Goal: Check status: Check status

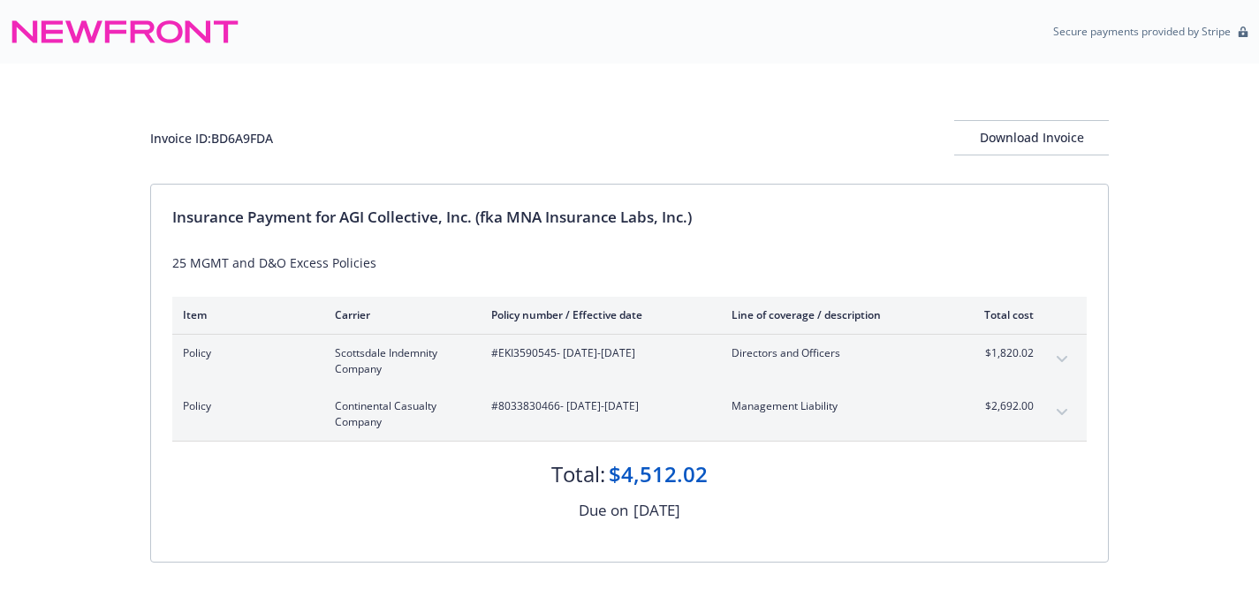
click at [1059, 350] on button "expand content" at bounding box center [1062, 359] width 28 height 28
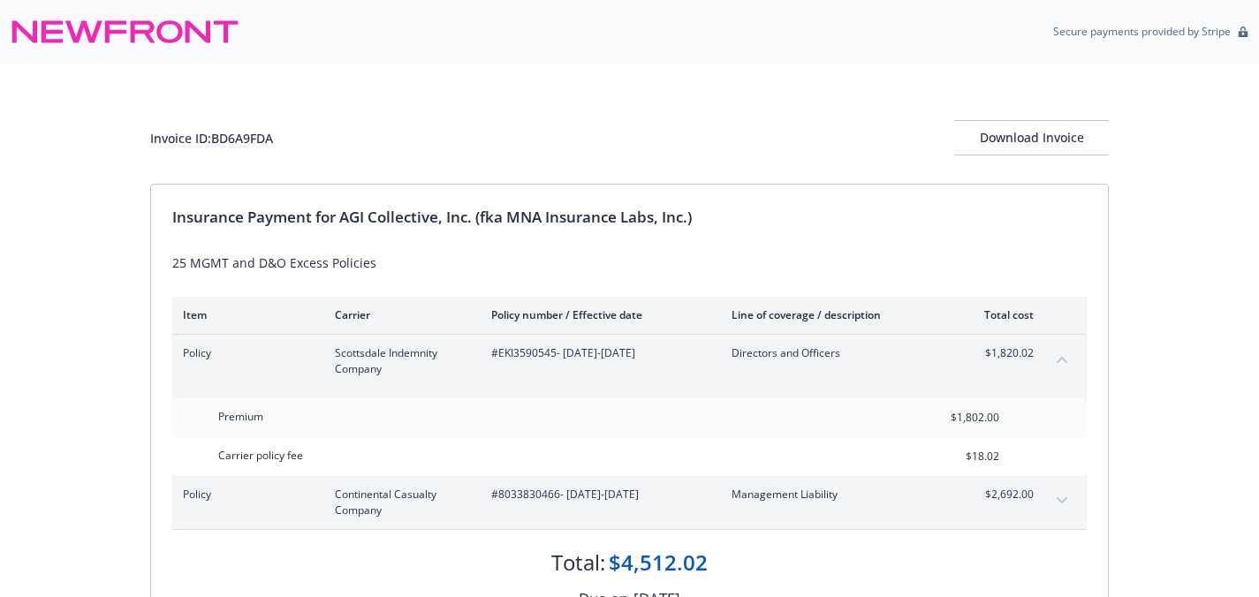
click at [1066, 497] on icon "expand content" at bounding box center [1062, 500] width 11 height 6
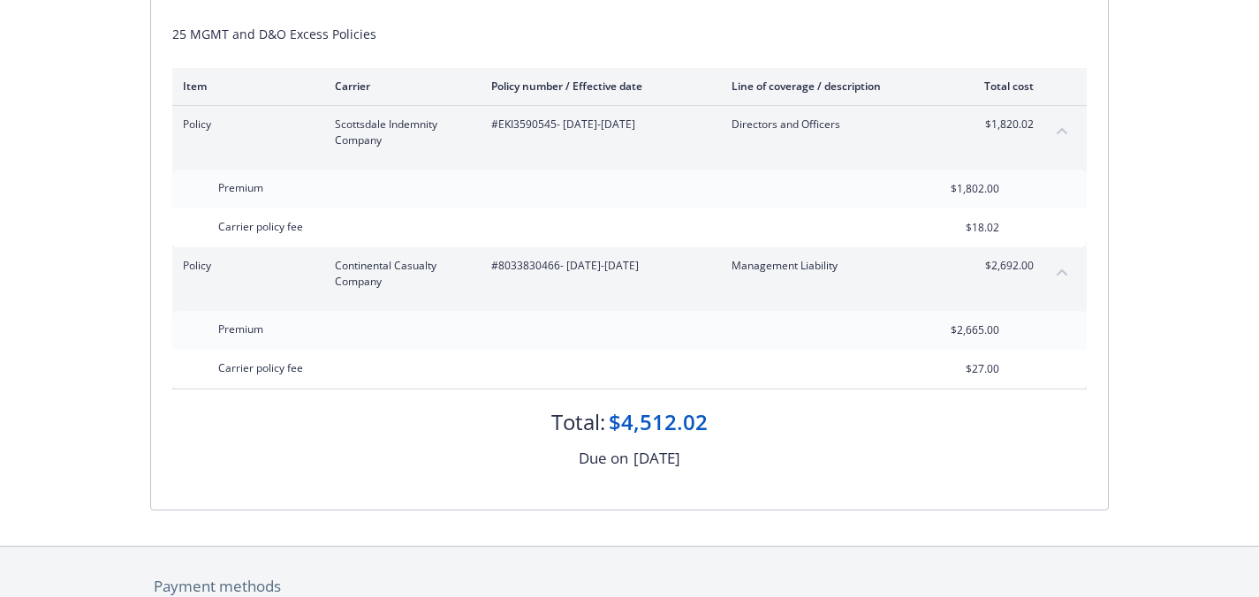
scroll to position [247, 0]
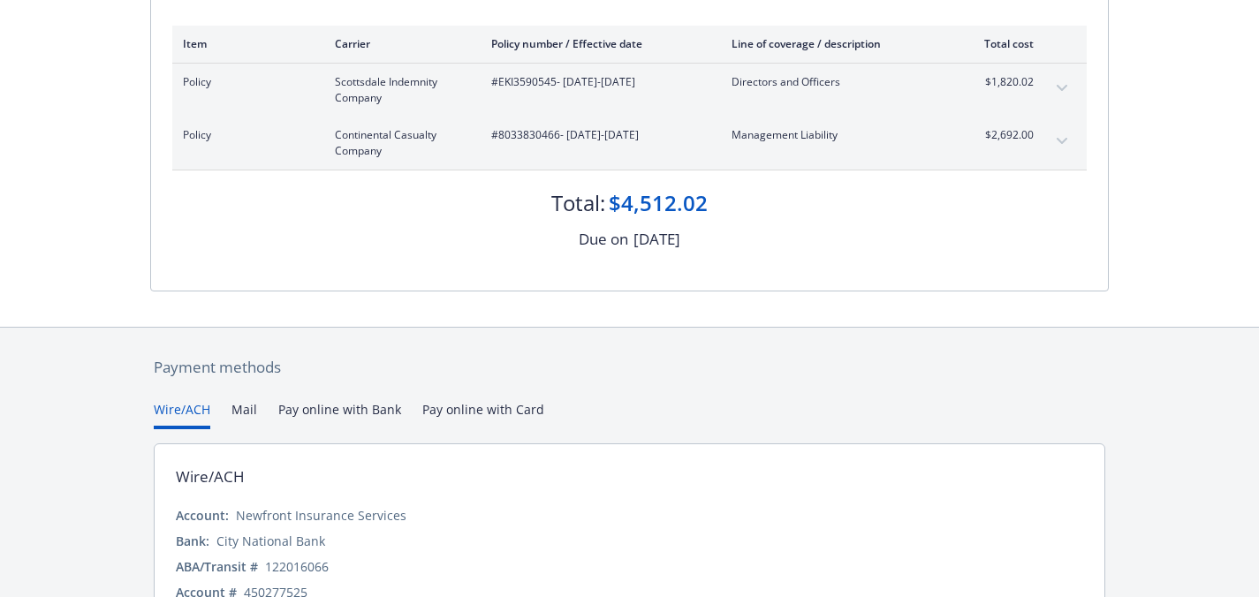
scroll to position [366, 0]
